Goal: Navigation & Orientation: Find specific page/section

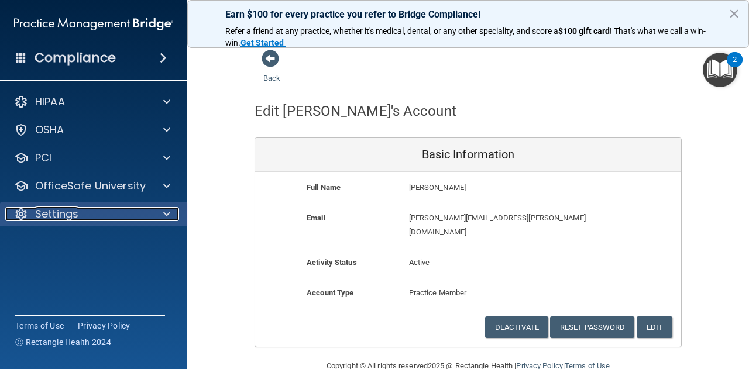
click at [130, 212] on div "Settings" at bounding box center [77, 214] width 145 height 14
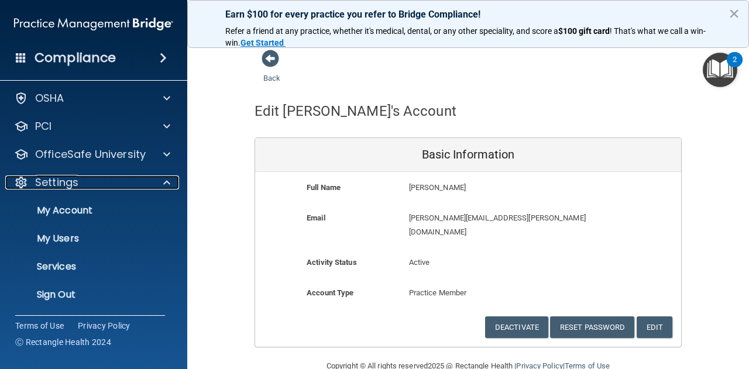
scroll to position [30, 0]
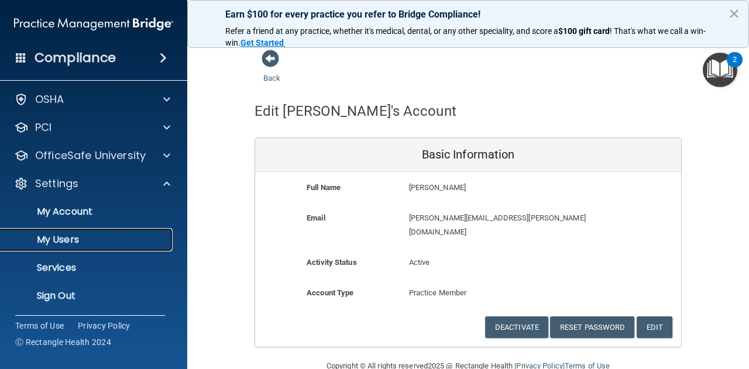
click at [108, 238] on p "My Users" at bounding box center [88, 240] width 160 height 12
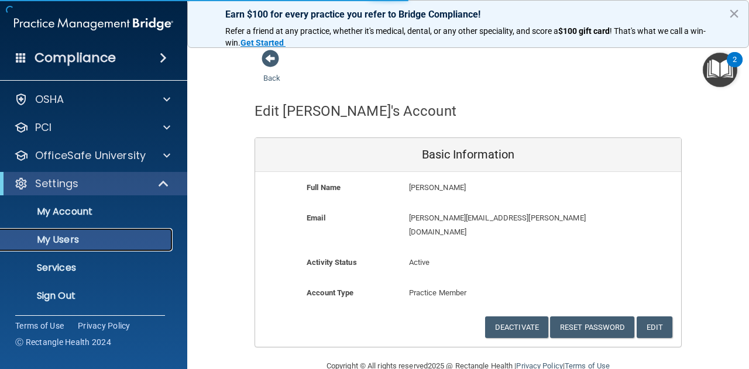
scroll to position [26, 0]
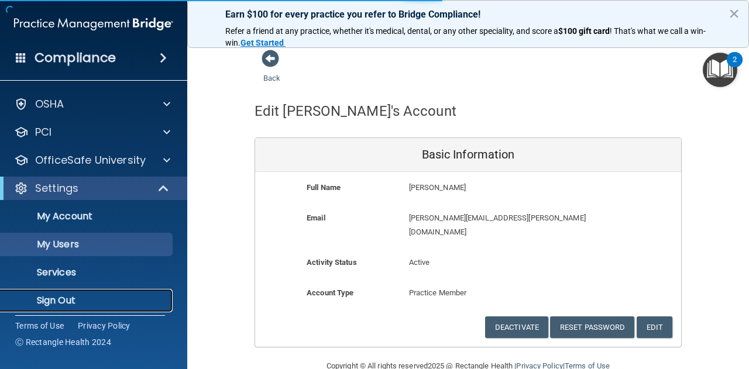
click at [82, 299] on p "Sign Out" at bounding box center [88, 301] width 160 height 12
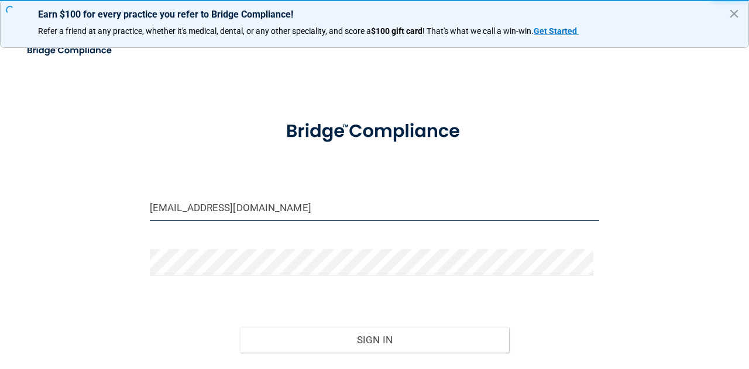
click at [223, 203] on input "[EMAIL_ADDRESS][DOMAIN_NAME]" at bounding box center [374, 208] width 449 height 26
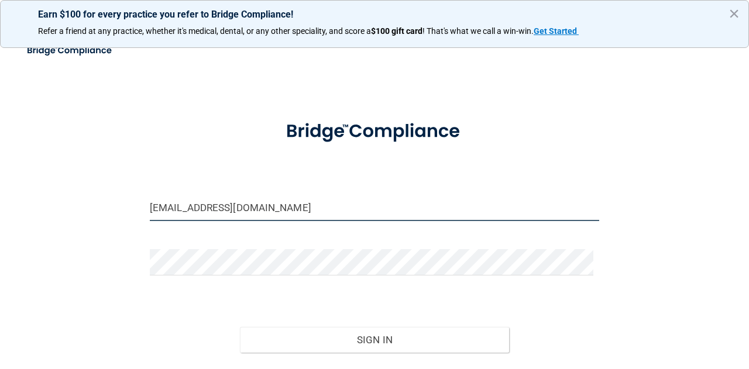
click at [223, 203] on input "[EMAIL_ADDRESS][DOMAIN_NAME]" at bounding box center [374, 208] width 449 height 26
type input "[PERSON_NAME][EMAIL_ADDRESS][PERSON_NAME][DOMAIN_NAME]"
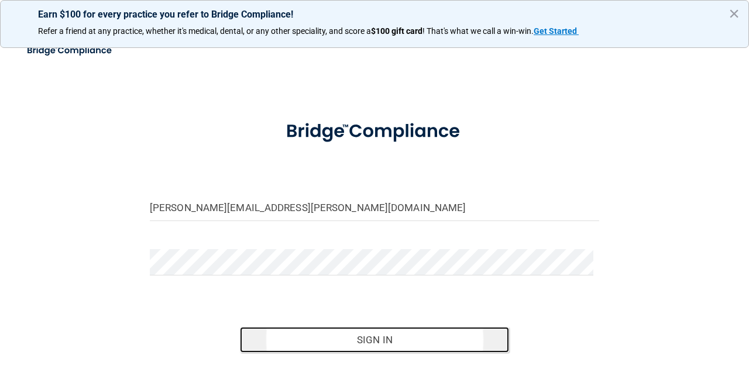
click at [273, 343] on button "Sign In" at bounding box center [375, 340] width 270 height 26
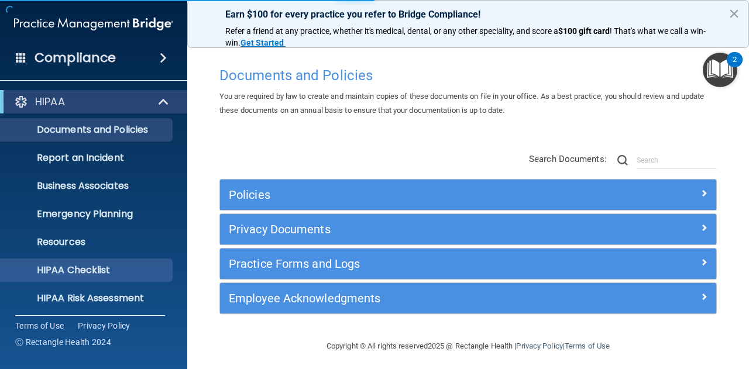
scroll to position [116, 0]
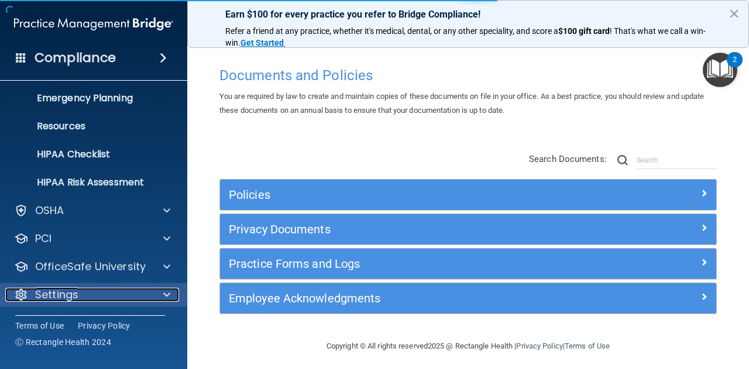
click at [166, 294] on span at bounding box center [166, 295] width 7 height 14
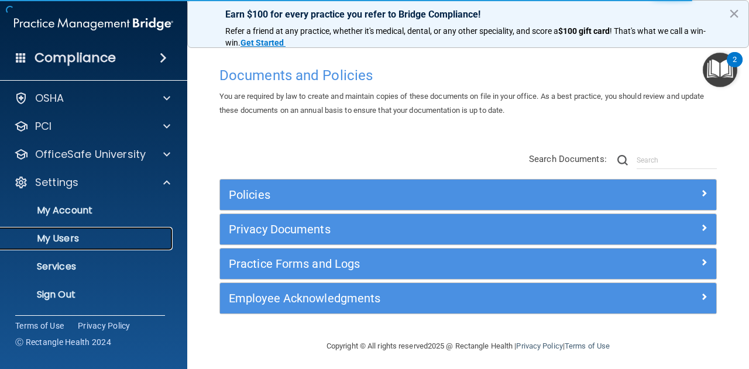
click at [115, 238] on p "My Users" at bounding box center [88, 239] width 160 height 12
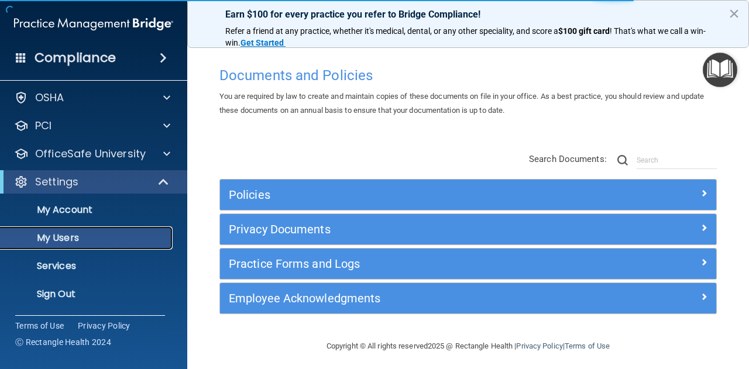
scroll to position [32, 0]
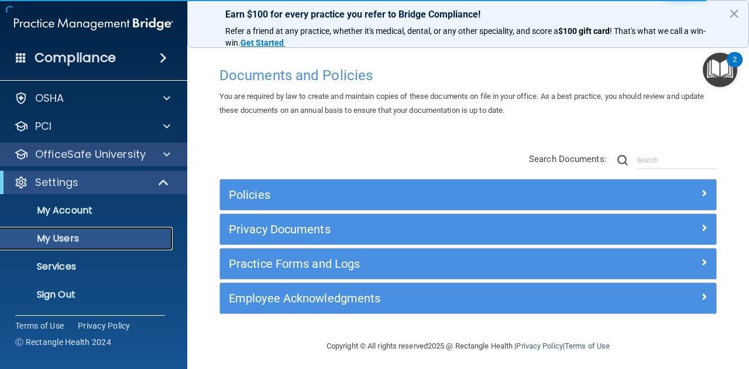
select select "20"
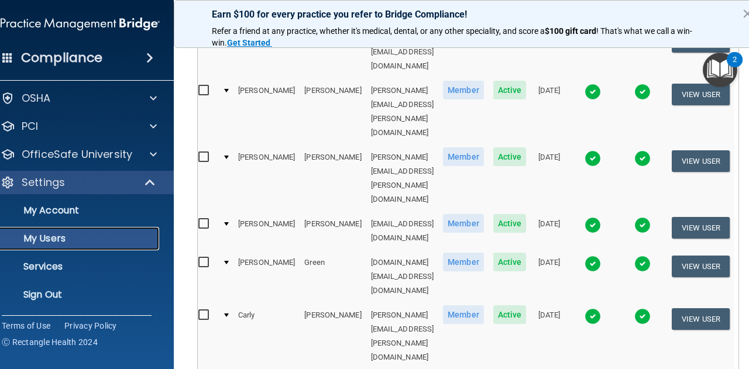
scroll to position [638, 0]
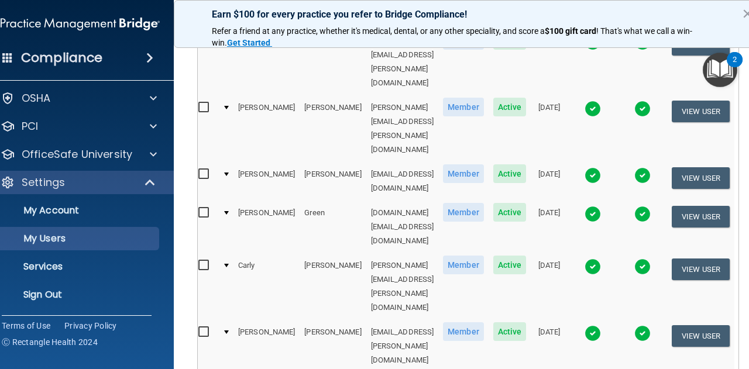
select select "20"
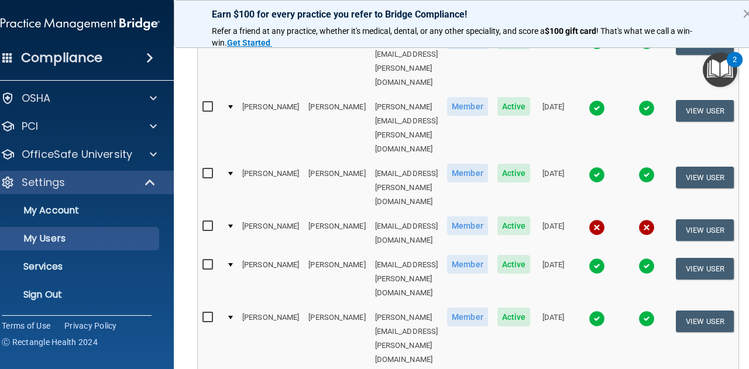
scroll to position [644, 0]
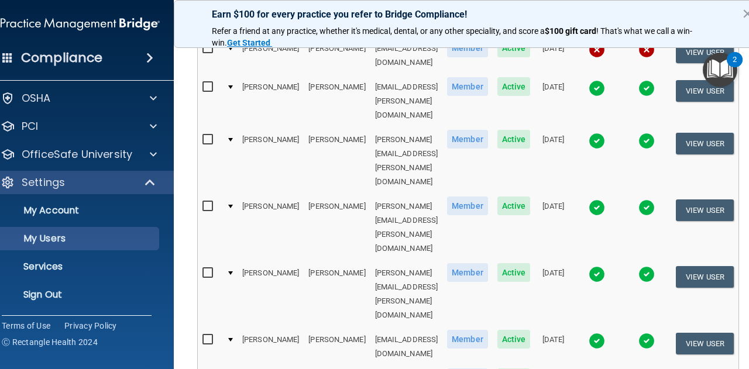
select select "20"
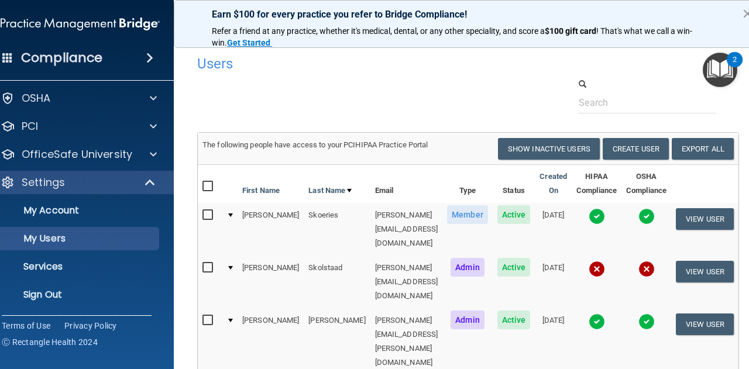
scroll to position [208, 0]
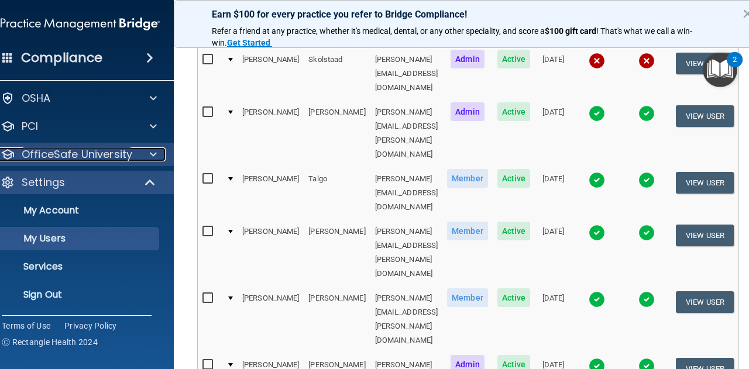
click at [137, 152] on div at bounding box center [151, 154] width 29 height 14
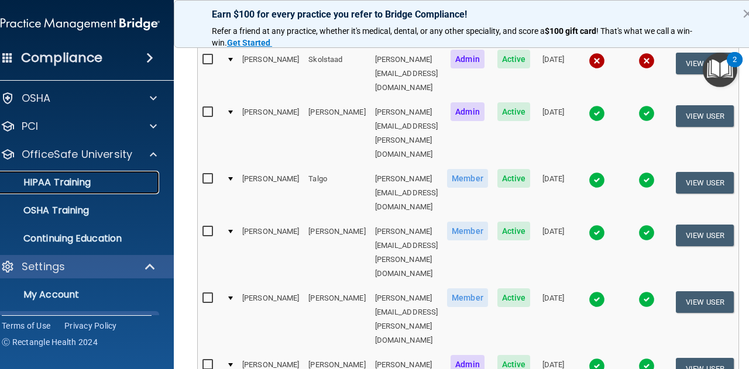
click at [104, 187] on div "HIPAA Training" at bounding box center [74, 183] width 160 height 12
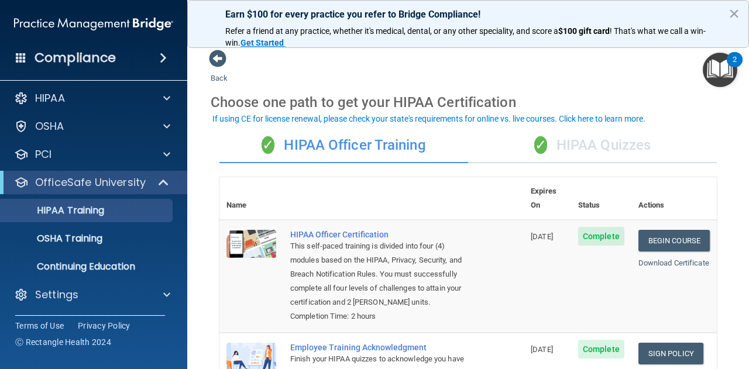
click at [572, 142] on div "✓ HIPAA Quizzes" at bounding box center [592, 145] width 249 height 35
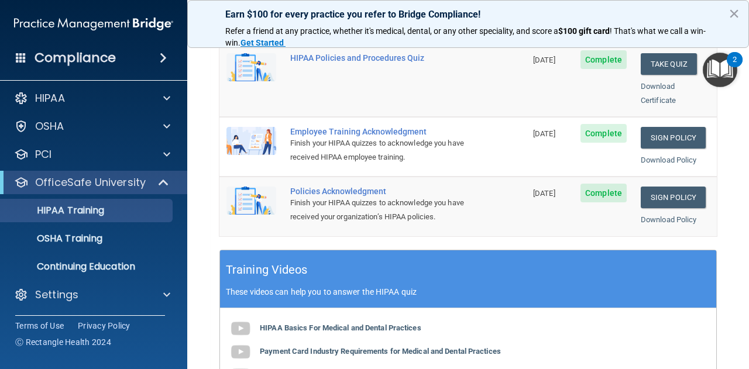
scroll to position [336, 0]
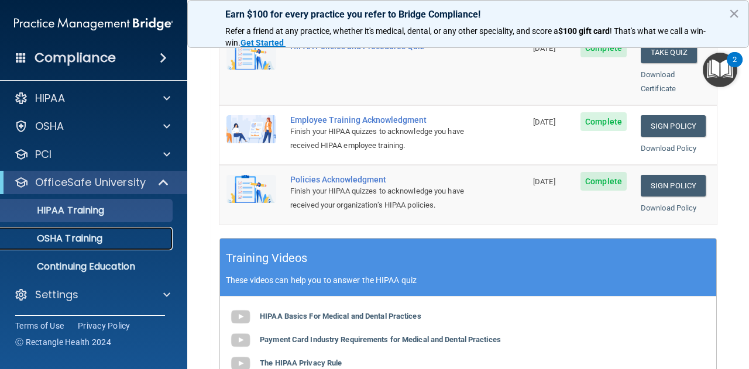
click at [83, 243] on p "OSHA Training" at bounding box center [55, 239] width 95 height 12
